Goal: Information Seeking & Learning: Check status

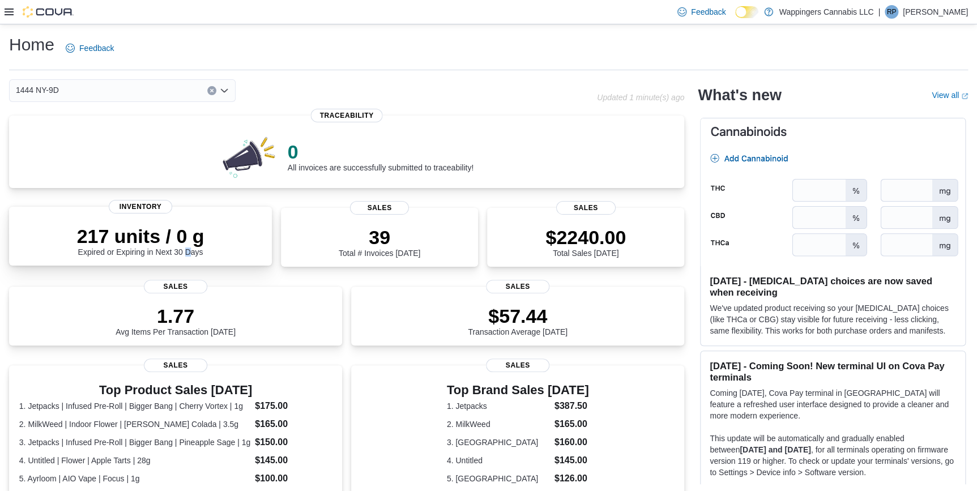
click at [189, 255] on div "217 units / 0 g Expired or Expiring in Next 30 Days" at bounding box center [140, 241] width 127 height 32
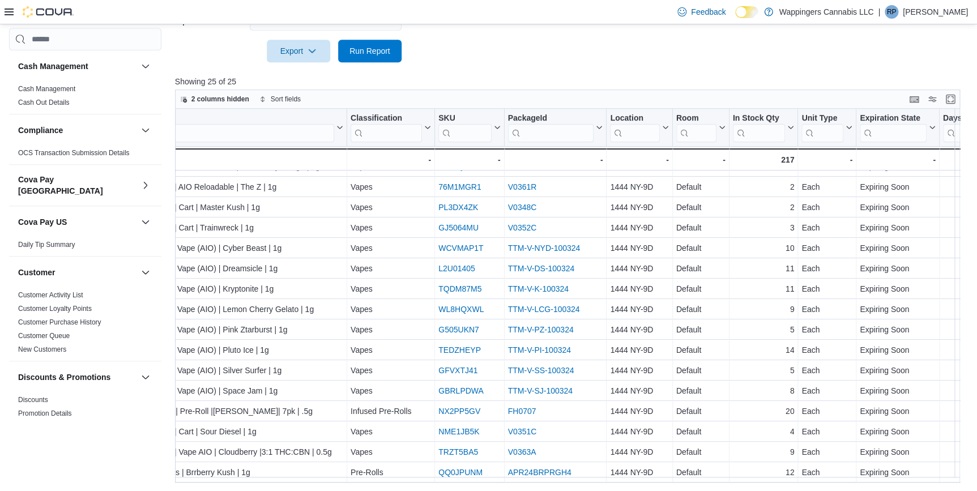
scroll to position [203, 0]
